Goal: Task Accomplishment & Management: Use online tool/utility

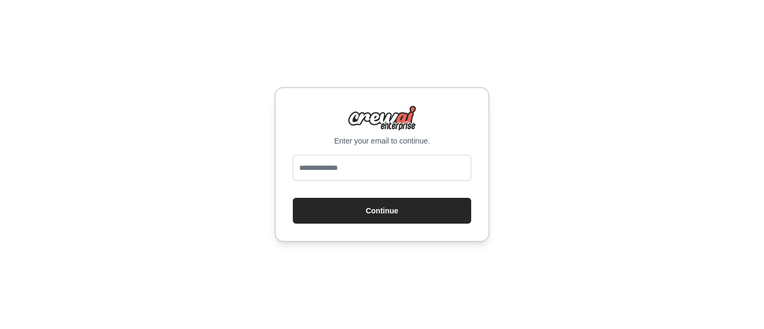
click at [386, 166] on input "email" at bounding box center [382, 168] width 178 height 26
click at [392, 168] on input "email" at bounding box center [382, 168] width 178 height 26
type input "**********"
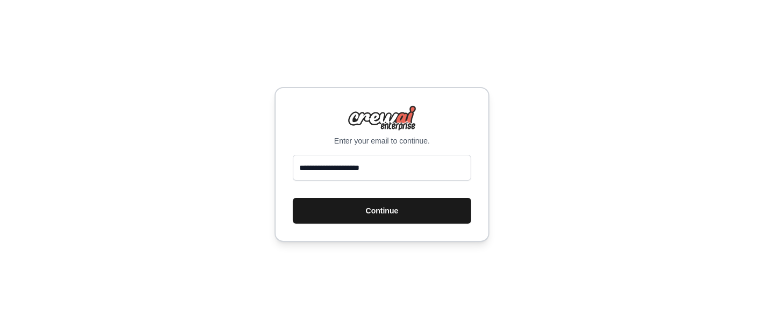
click at [394, 208] on button "Continue" at bounding box center [382, 211] width 178 height 26
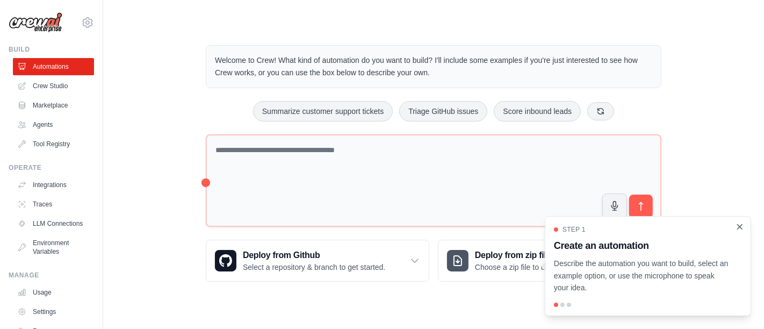
click at [742, 226] on icon "Close walkthrough" at bounding box center [740, 226] width 5 height 5
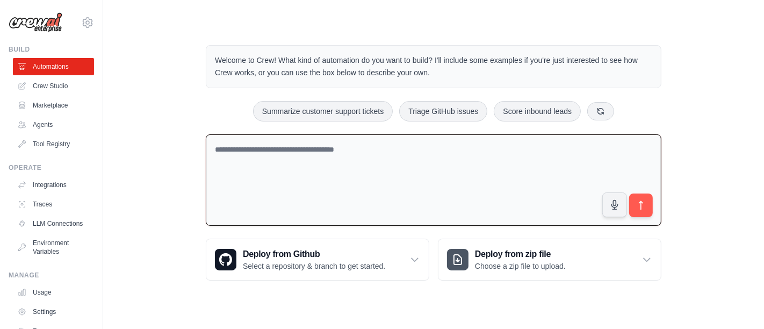
click at [501, 182] on textarea at bounding box center [434, 180] width 456 height 92
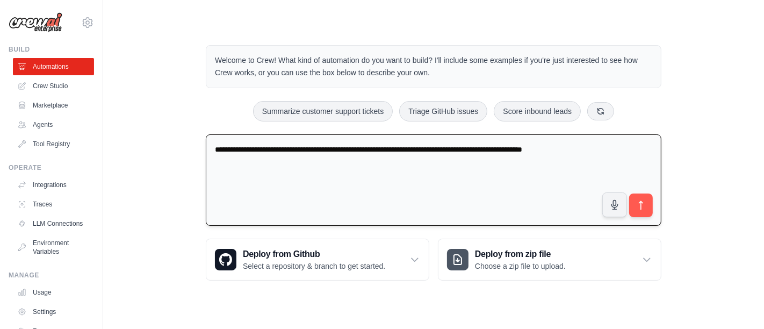
click at [605, 150] on textarea "**********" at bounding box center [434, 180] width 456 height 92
type textarea "**********"
click at [651, 202] on button "submit" at bounding box center [641, 205] width 25 height 25
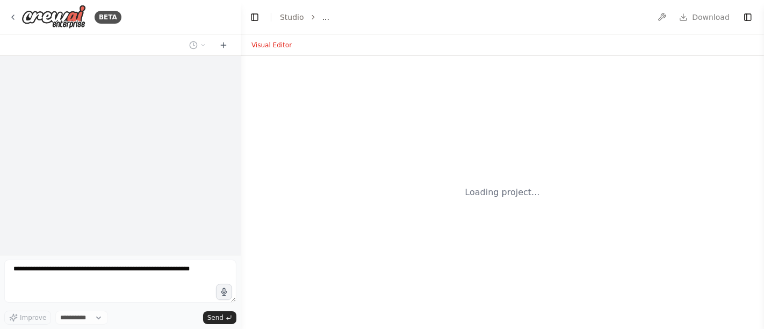
select select "****"
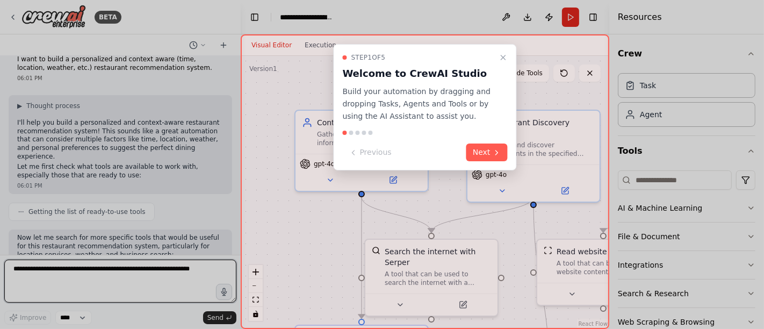
scroll to position [1057, 0]
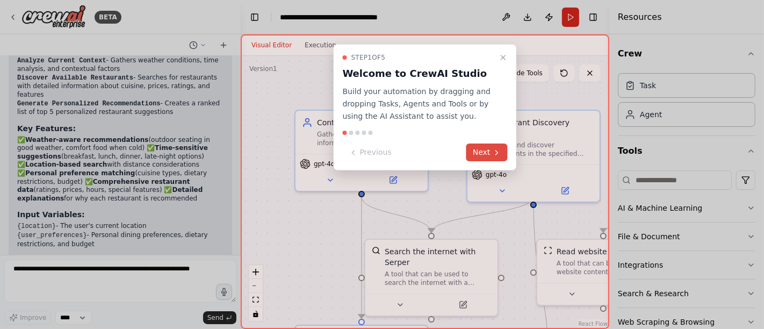
click at [492, 152] on button "Next" at bounding box center [486, 152] width 41 height 18
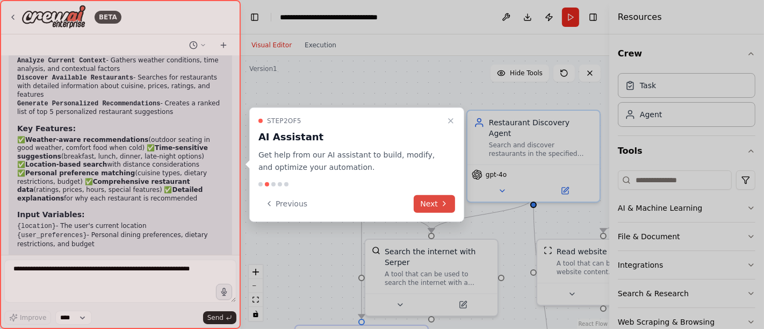
click at [435, 205] on button "Next" at bounding box center [434, 204] width 41 height 18
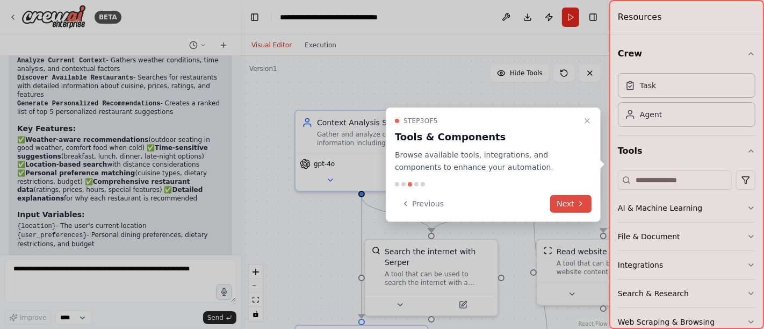
click at [563, 203] on button "Next" at bounding box center [570, 204] width 41 height 18
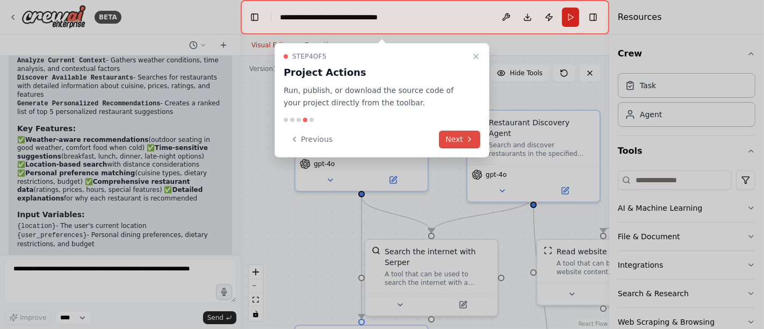
click at [461, 139] on button "Next" at bounding box center [459, 140] width 41 height 18
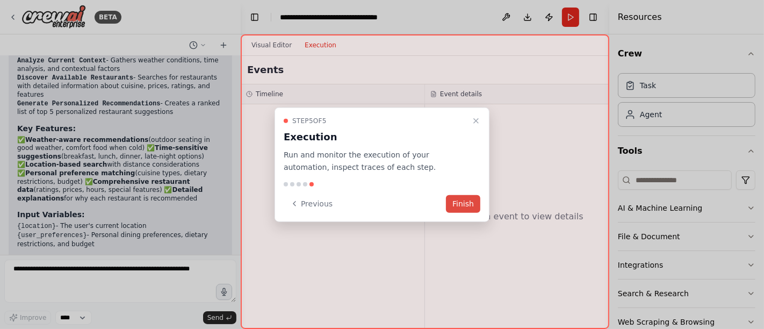
click at [471, 202] on button "Finish" at bounding box center [463, 204] width 34 height 18
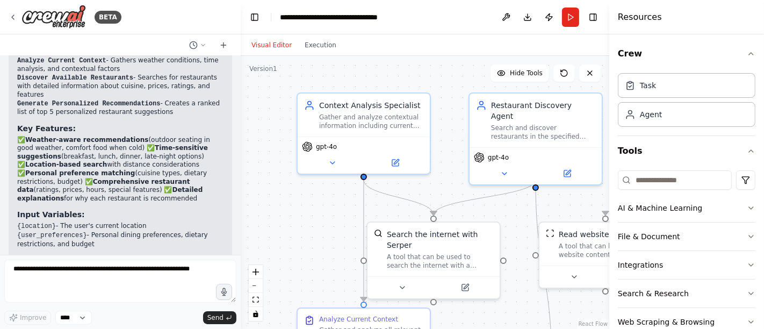
drag, startPoint x: 454, startPoint y: 101, endPoint x: 456, endPoint y: 84, distance: 17.3
click at [456, 84] on div ".deletable-edge-delete-btn { width: 20px; height: 20px; border: 0px solid #ffff…" at bounding box center [425, 192] width 369 height 273
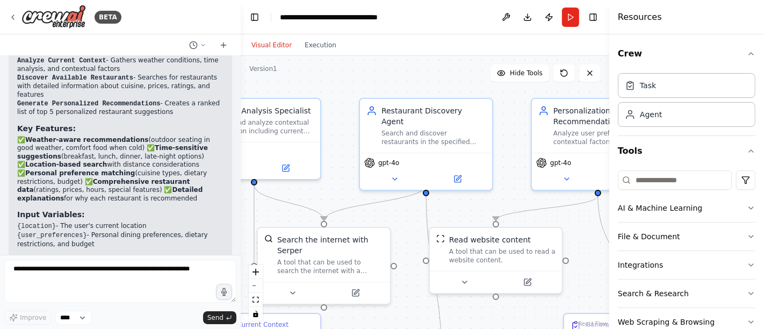
drag, startPoint x: 451, startPoint y: 154, endPoint x: 336, endPoint y: 162, distance: 115.2
click at [336, 162] on div ".deletable-edge-delete-btn { width: 20px; height: 20px; border: 0px solid #ffff…" at bounding box center [425, 192] width 369 height 273
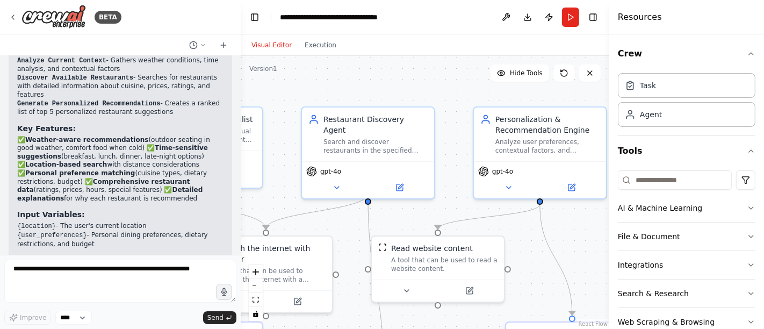
drag, startPoint x: 415, startPoint y: 88, endPoint x: 362, endPoint y: 93, distance: 52.9
click at [362, 93] on div ".deletable-edge-delete-btn { width: 20px; height: 20px; border: 0px solid #ffff…" at bounding box center [425, 192] width 369 height 273
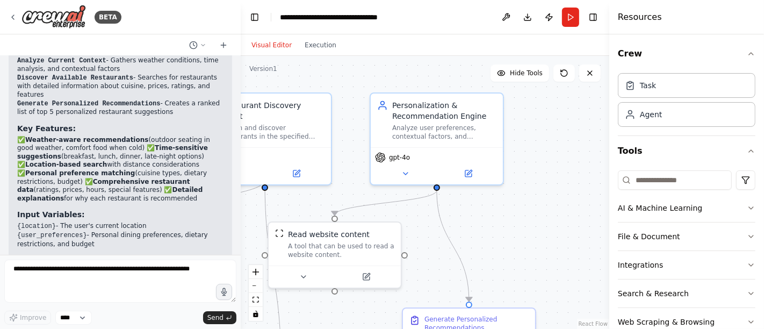
drag, startPoint x: 453, startPoint y: 149, endPoint x: 349, endPoint y: 136, distance: 104.5
click at [349, 136] on div ".deletable-edge-delete-btn { width: 20px; height: 20px; border: 0px solid #ffff…" at bounding box center [425, 192] width 369 height 273
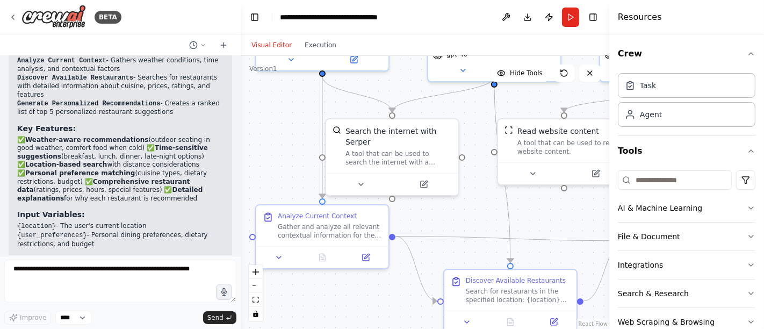
drag, startPoint x: 335, startPoint y: 191, endPoint x: 565, endPoint y: 88, distance: 252.6
click at [565, 88] on div ".deletable-edge-delete-btn { width: 20px; height: 20px; border: 0px solid #ffff…" at bounding box center [425, 192] width 369 height 273
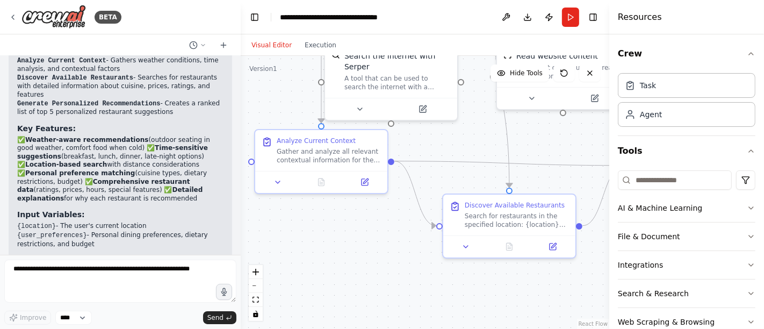
drag, startPoint x: 459, startPoint y: 198, endPoint x: 457, endPoint y: 123, distance: 75.2
click at [457, 123] on div ".deletable-edge-delete-btn { width: 20px; height: 20px; border: 0px solid #ffff…" at bounding box center [425, 192] width 369 height 273
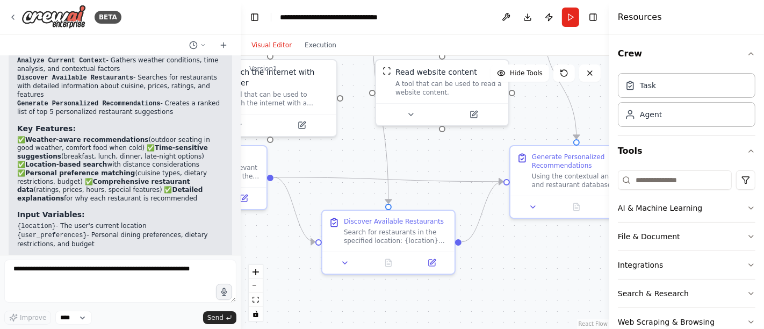
drag, startPoint x: 479, startPoint y: 133, endPoint x: 358, endPoint y: 149, distance: 122.0
click at [358, 149] on div ".deletable-edge-delete-btn { width: 20px; height: 20px; border: 0px solid #ffff…" at bounding box center [425, 192] width 369 height 273
click at [346, 264] on icon at bounding box center [345, 260] width 9 height 9
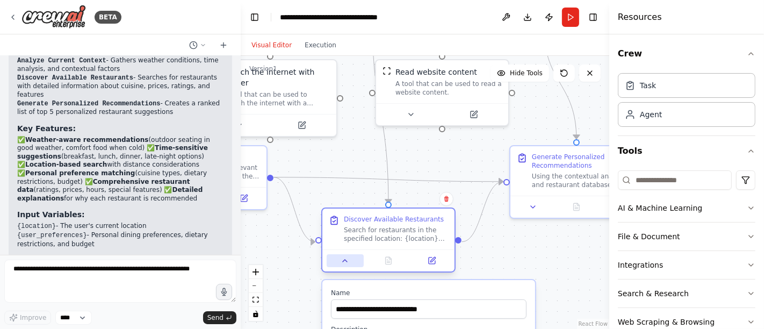
click at [346, 264] on icon at bounding box center [345, 260] width 9 height 9
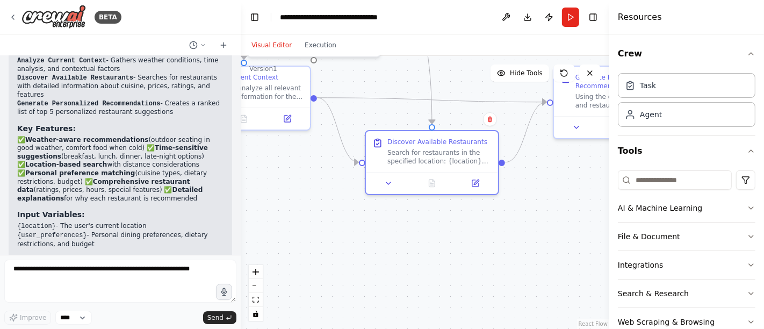
drag, startPoint x: 296, startPoint y: 282, endPoint x: 325, endPoint y: 168, distance: 117.6
click at [325, 168] on div ".deletable-edge-delete-btn { width: 20px; height: 20px; border: 0px solid #ffff…" at bounding box center [425, 192] width 369 height 273
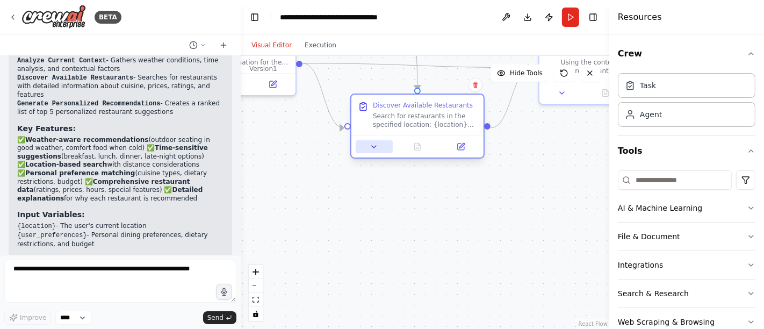
click at [373, 149] on icon at bounding box center [374, 146] width 9 height 9
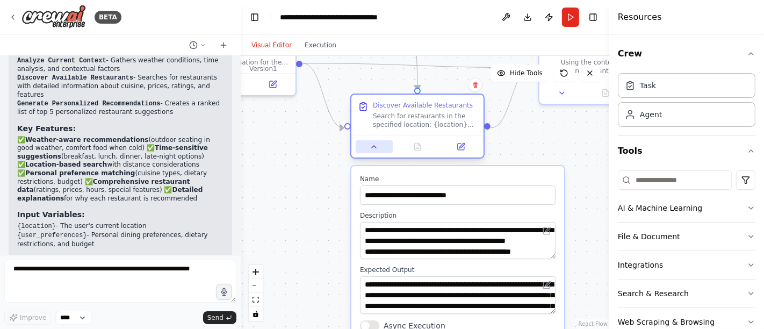
click at [373, 149] on icon at bounding box center [374, 146] width 9 height 9
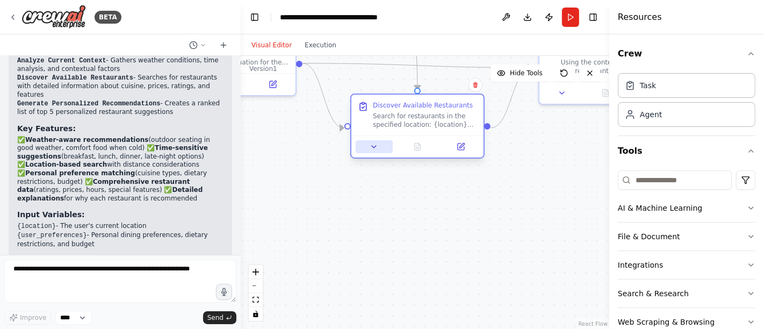
click at [373, 149] on icon at bounding box center [374, 146] width 9 height 9
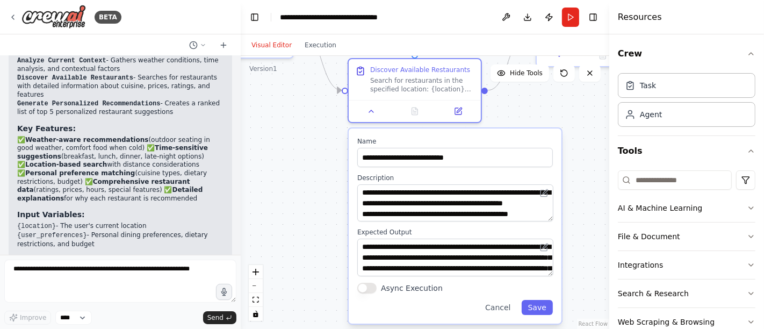
click at [317, 248] on div ".deletable-edge-delete-btn { width: 20px; height: 20px; border: 0px solid #ffff…" at bounding box center [425, 192] width 369 height 273
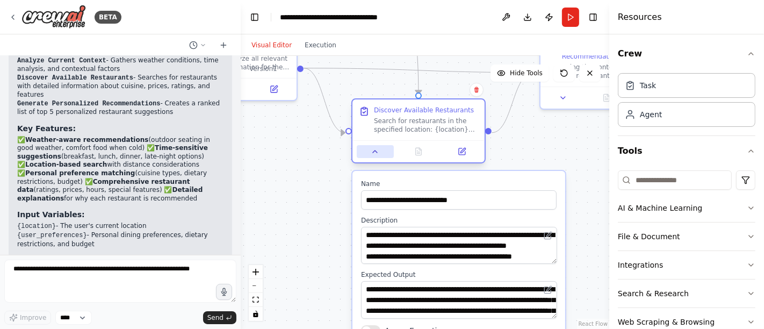
click at [379, 157] on button at bounding box center [375, 151] width 37 height 13
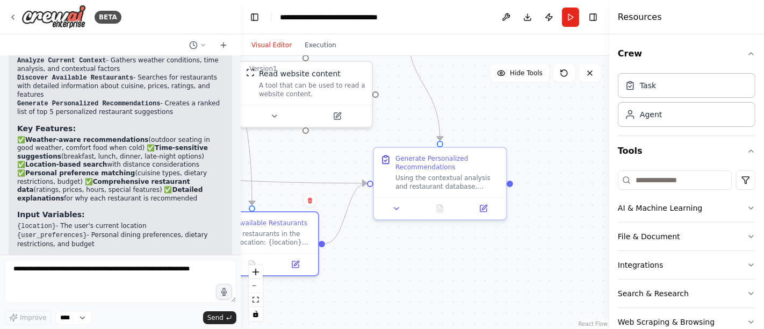
drag, startPoint x: 558, startPoint y: 178, endPoint x: 371, endPoint y: 316, distance: 232.1
click at [371, 316] on div ".deletable-edge-delete-btn { width: 20px; height: 20px; border: 0px solid #ffff…" at bounding box center [425, 192] width 369 height 273
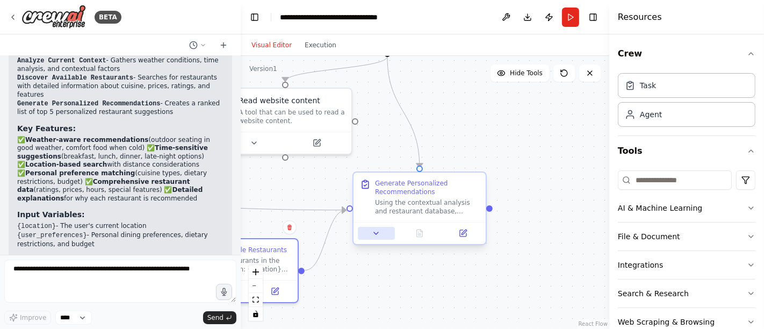
click at [384, 237] on button at bounding box center [376, 233] width 37 height 13
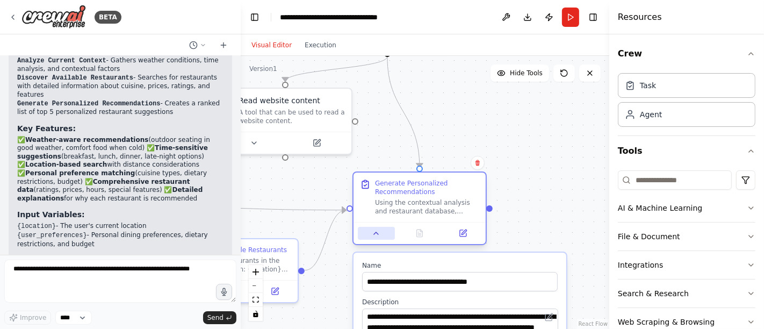
click at [384, 237] on button at bounding box center [376, 233] width 37 height 13
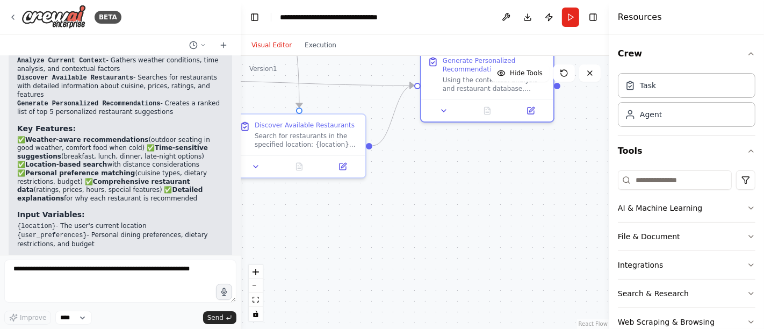
drag, startPoint x: 456, startPoint y: 283, endPoint x: 524, endPoint y: 157, distance: 143.1
click at [524, 157] on div ".deletable-edge-delete-btn { width: 20px; height: 20px; border: 0px solid #ffff…" at bounding box center [425, 192] width 369 height 273
click at [447, 109] on icon at bounding box center [444, 107] width 9 height 9
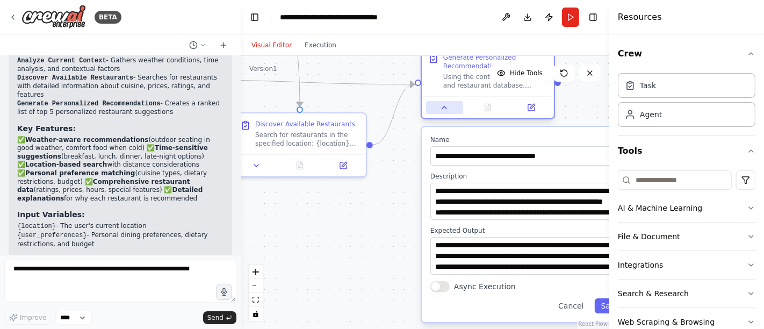
click at [447, 109] on icon at bounding box center [444, 107] width 9 height 9
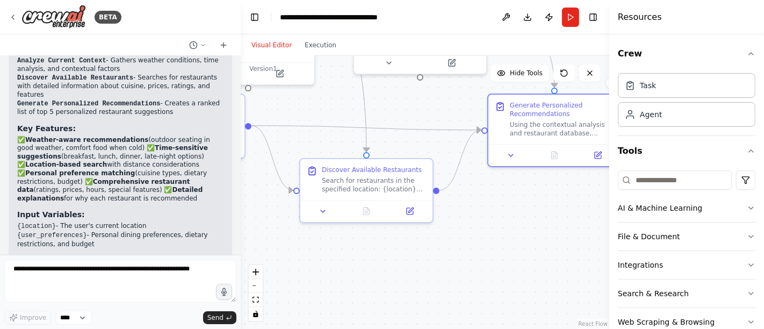
drag, startPoint x: 429, startPoint y: 196, endPoint x: 523, endPoint y: 275, distance: 123.6
click at [523, 275] on div ".deletable-edge-delete-btn { width: 20px; height: 20px; border: 0px solid #ffff…" at bounding box center [425, 192] width 369 height 273
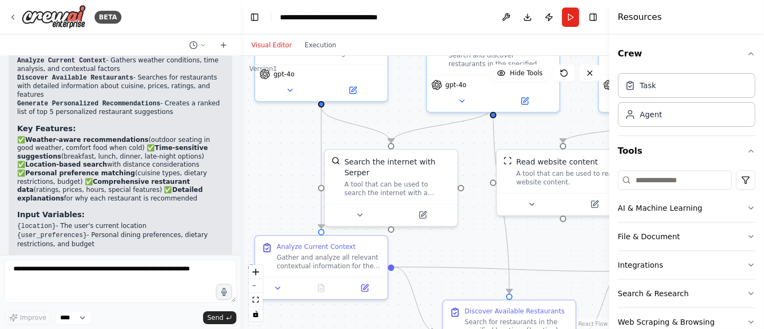
drag, startPoint x: 452, startPoint y: 151, endPoint x: 574, endPoint y: 258, distance: 162.6
click at [574, 258] on div ".deletable-edge-delete-btn { width: 20px; height: 20px; border: 0px solid #ffff…" at bounding box center [425, 192] width 369 height 273
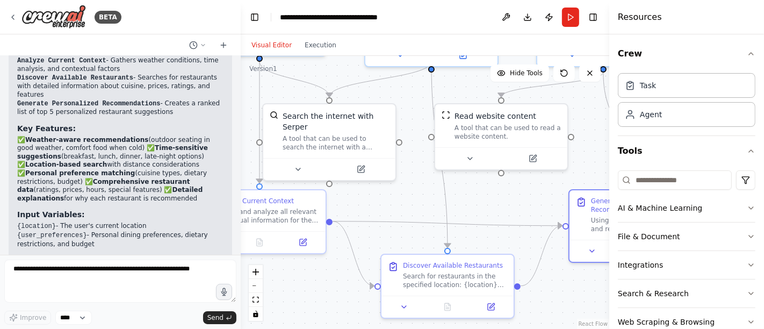
drag, startPoint x: 282, startPoint y: 205, endPoint x: 213, endPoint y: 159, distance: 82.6
click at [213, 159] on div "BETA I want to build a personalized and context aware (time, location, weather,…" at bounding box center [382, 164] width 764 height 329
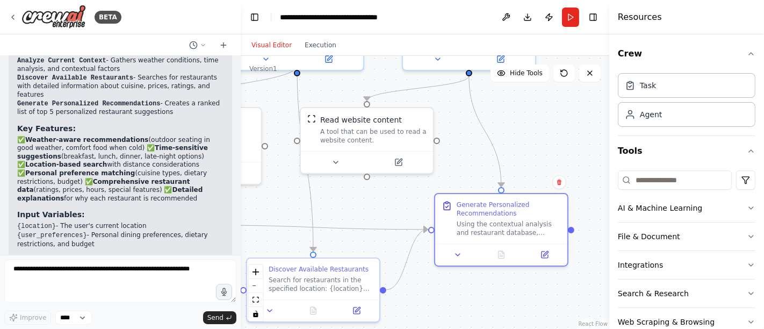
drag, startPoint x: 391, startPoint y: 196, endPoint x: 256, endPoint y: 199, distance: 134.4
click at [256, 199] on div ".deletable-edge-delete-btn { width: 20px; height: 20px; border: 0px solid #ffff…" at bounding box center [425, 192] width 369 height 273
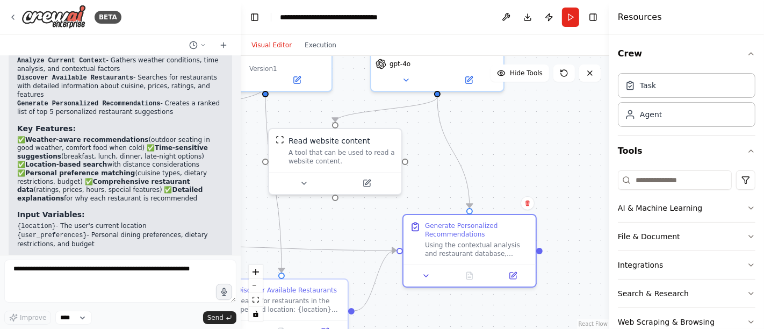
drag, startPoint x: 520, startPoint y: 128, endPoint x: 488, endPoint y: 149, distance: 37.7
click at [488, 149] on div ".deletable-edge-delete-btn { width: 20px; height: 20px; border: 0px solid #ffff…" at bounding box center [425, 192] width 369 height 273
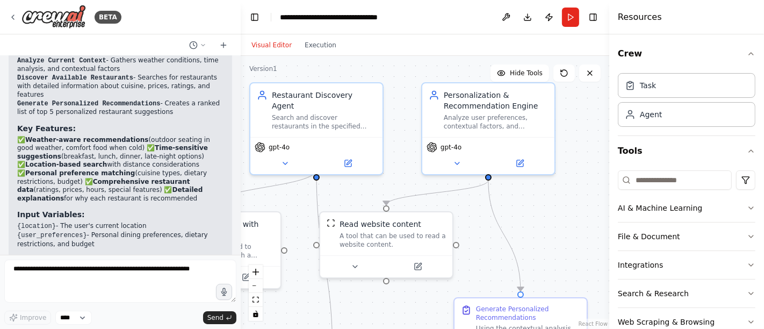
drag, startPoint x: 499, startPoint y: 187, endPoint x: 550, endPoint y: 271, distance: 98.1
click at [550, 271] on div ".deletable-edge-delete-btn { width: 20px; height: 20px; border: 0px solid #ffff…" at bounding box center [425, 192] width 369 height 273
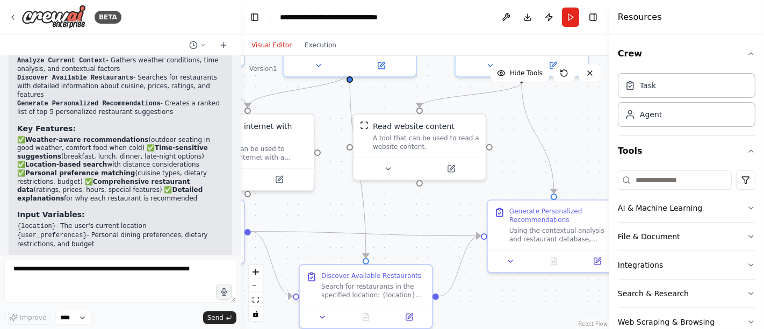
drag, startPoint x: 550, startPoint y: 271, endPoint x: 613, endPoint y: 118, distance: 165.3
click at [613, 118] on div "BETA I want to build a personalized and context aware (time, location, weather,…" at bounding box center [382, 164] width 764 height 329
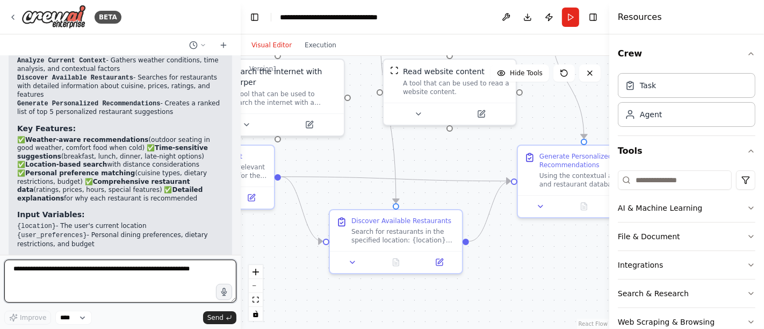
click at [97, 283] on textarea at bounding box center [120, 281] width 232 height 43
click at [104, 274] on textarea "**********" at bounding box center [120, 281] width 232 height 43
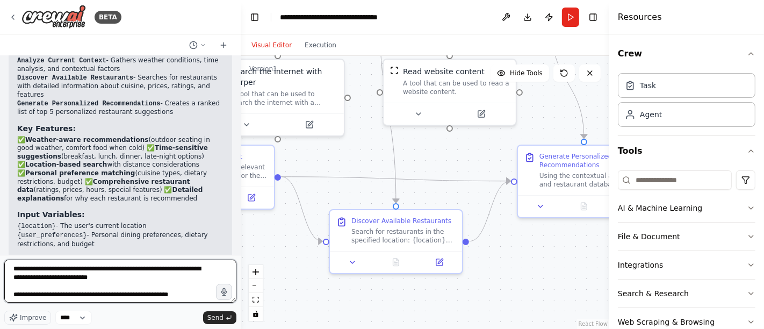
type textarea "**********"
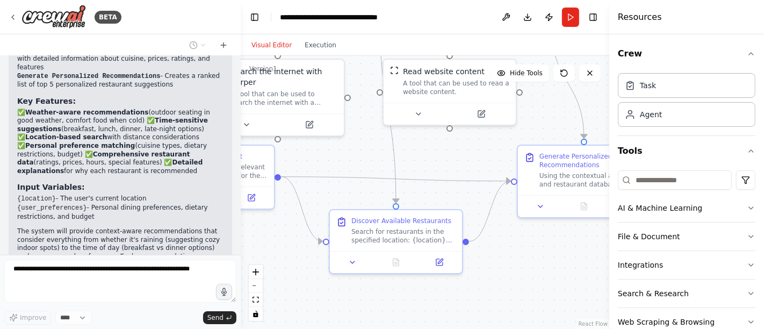
scroll to position [1140, 0]
